Goal: Check status

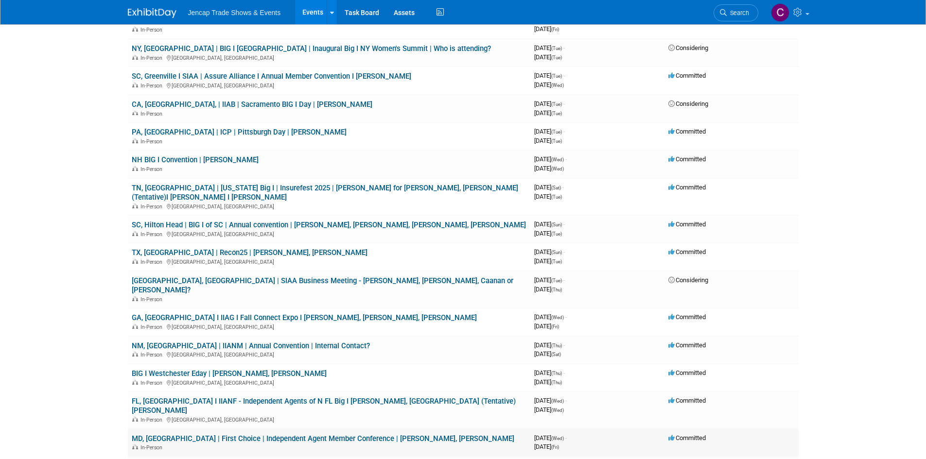
scroll to position [292, 0]
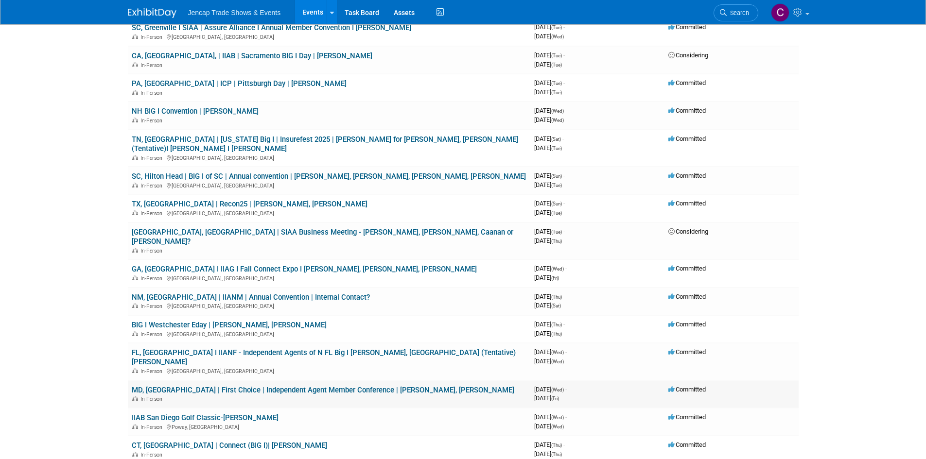
click at [257, 386] on link "MD, [GEOGRAPHIC_DATA] | First Choice | Independent Agent Member Conference | [P…" at bounding box center [323, 390] width 382 height 9
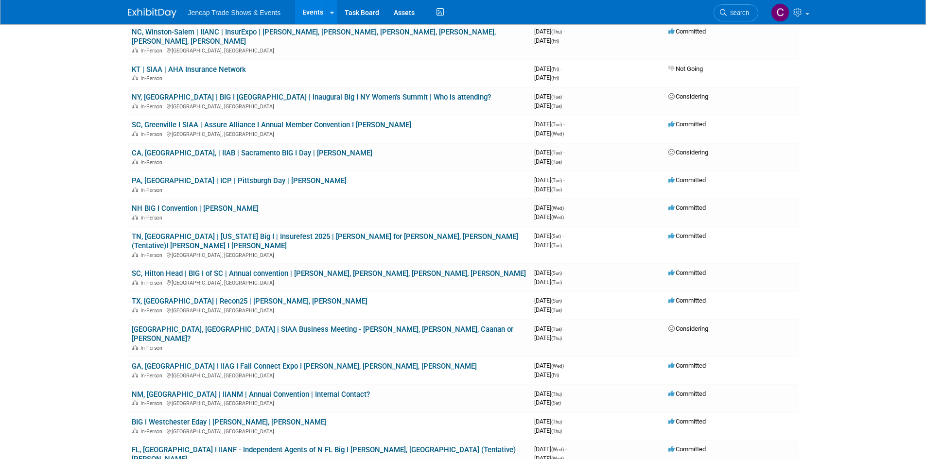
scroll to position [0, 0]
